Goal: Task Accomplishment & Management: Manage account settings

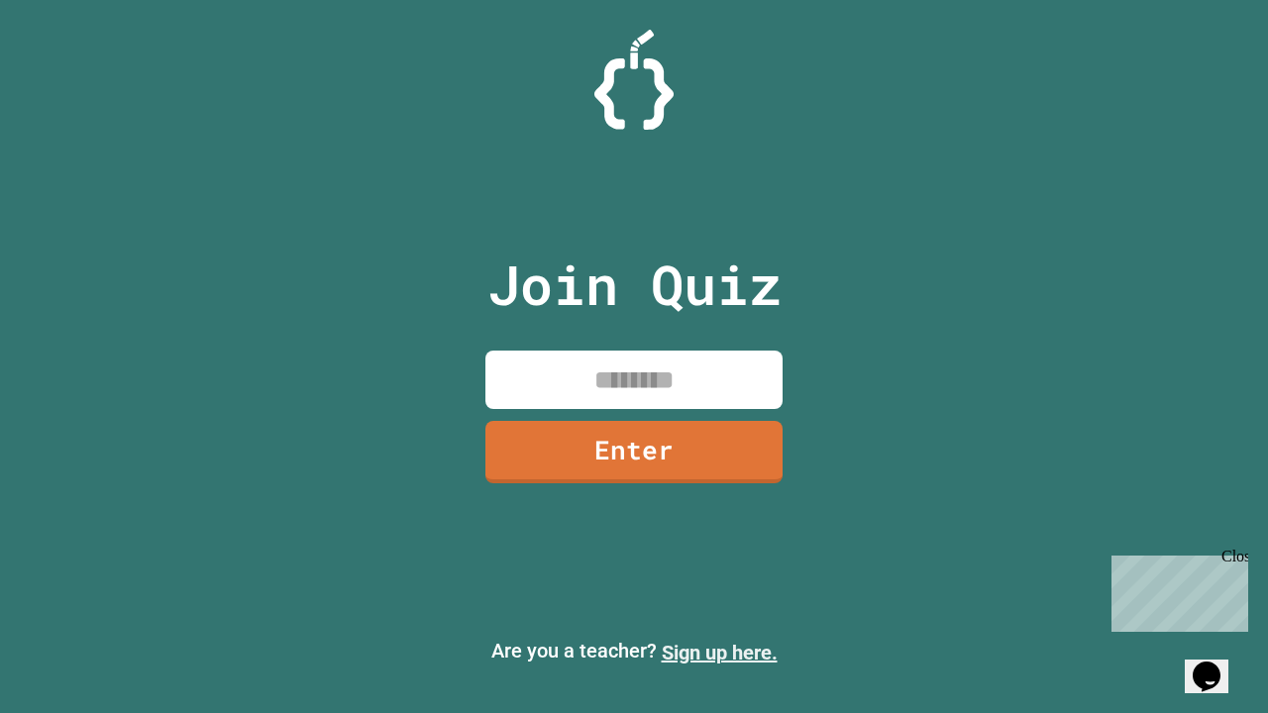
click at [719, 653] on link "Sign up here." at bounding box center [720, 653] width 116 height 24
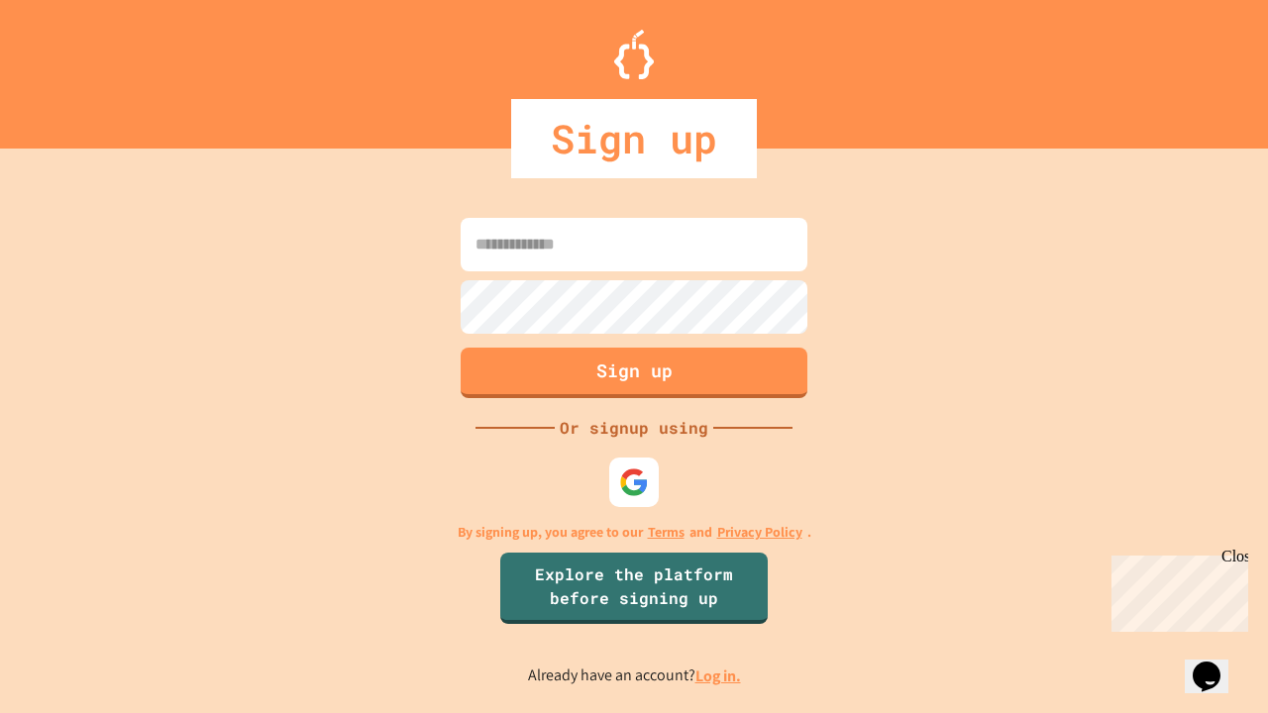
click at [719, 676] on link "Log in." at bounding box center [719, 676] width 46 height 21
